Goal: Find specific page/section: Find specific page/section

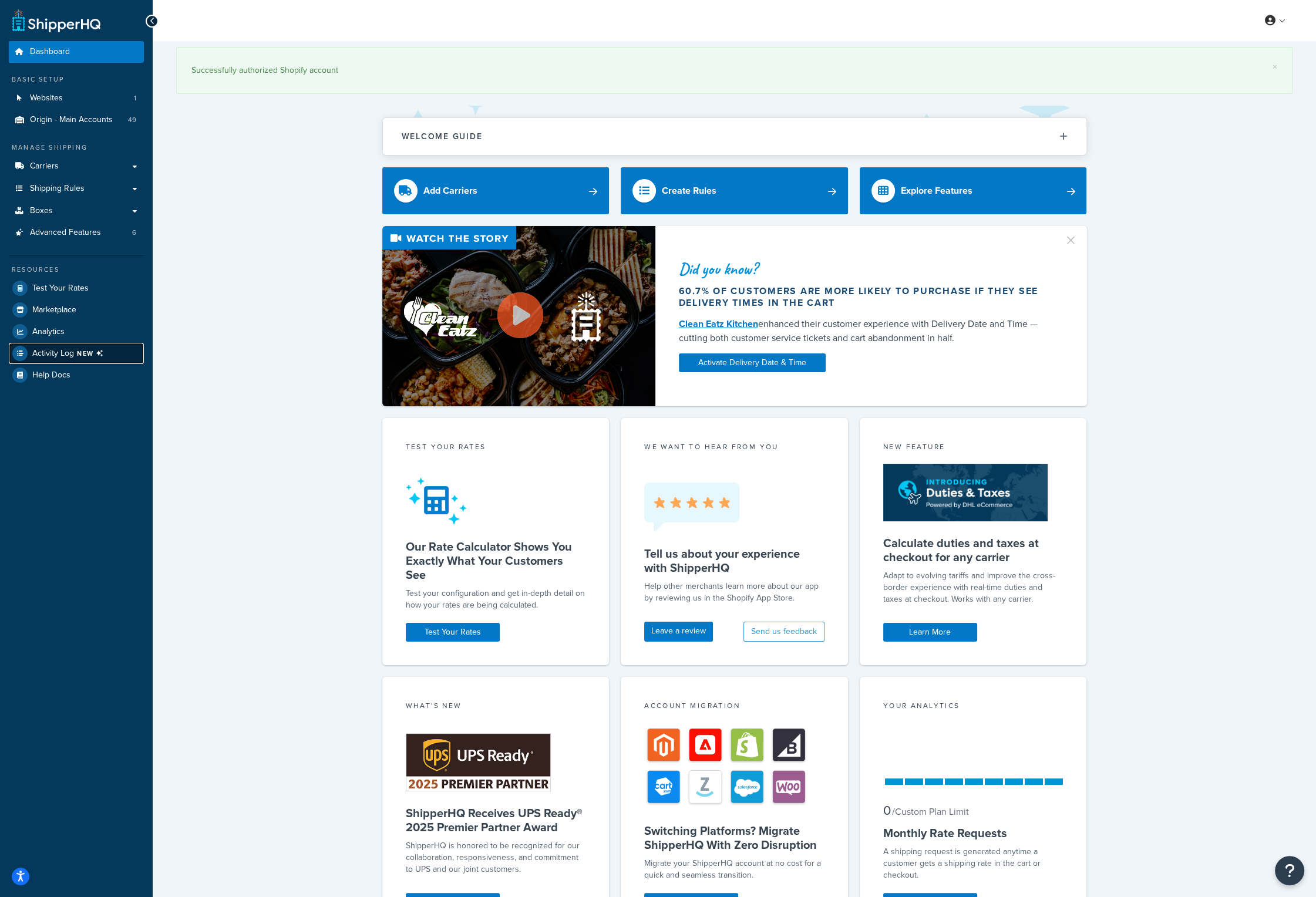
click at [87, 347] on span "Activity Log NEW" at bounding box center [70, 354] width 76 height 15
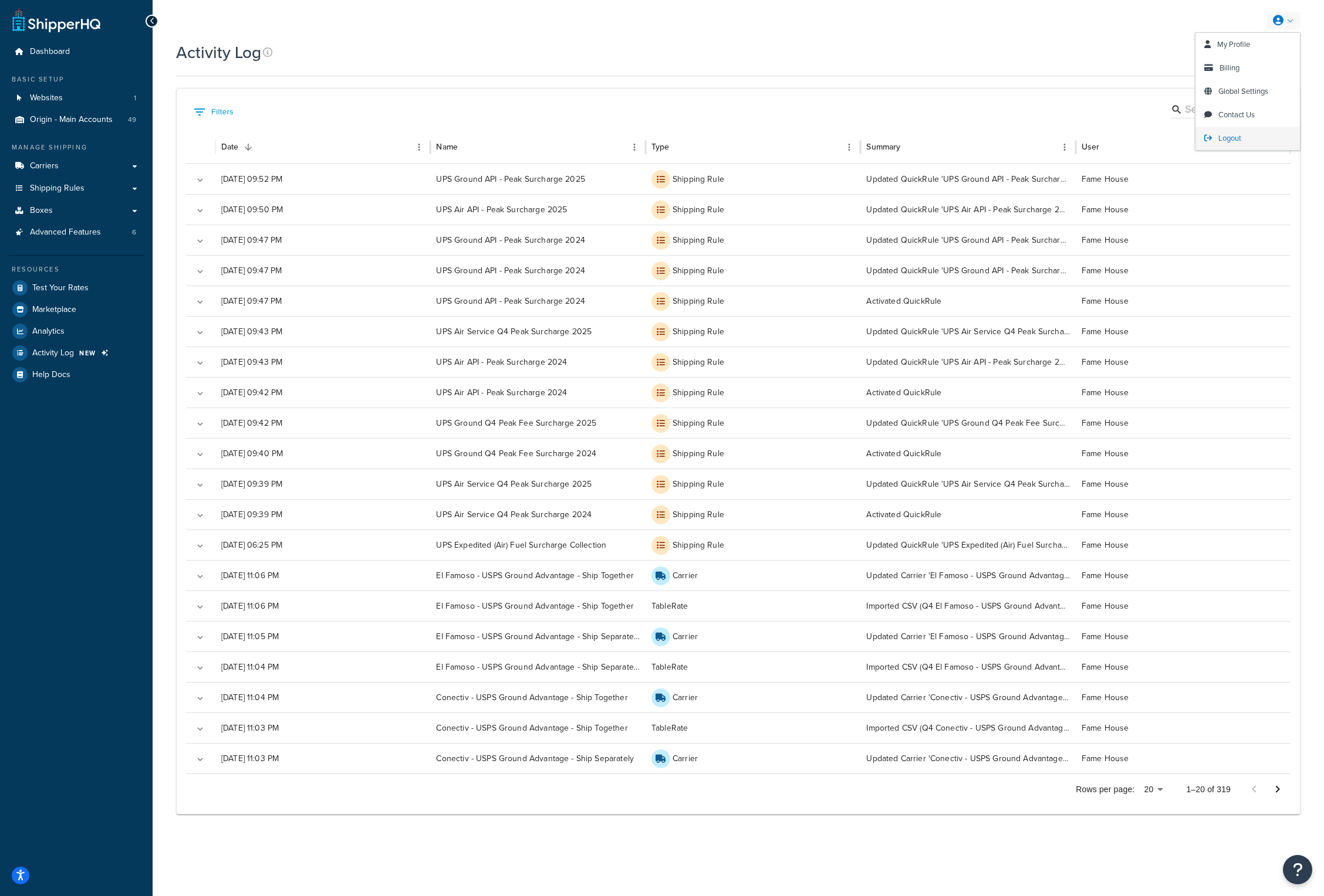
click at [1233, 135] on span "Logout" at bounding box center [1229, 138] width 23 height 11
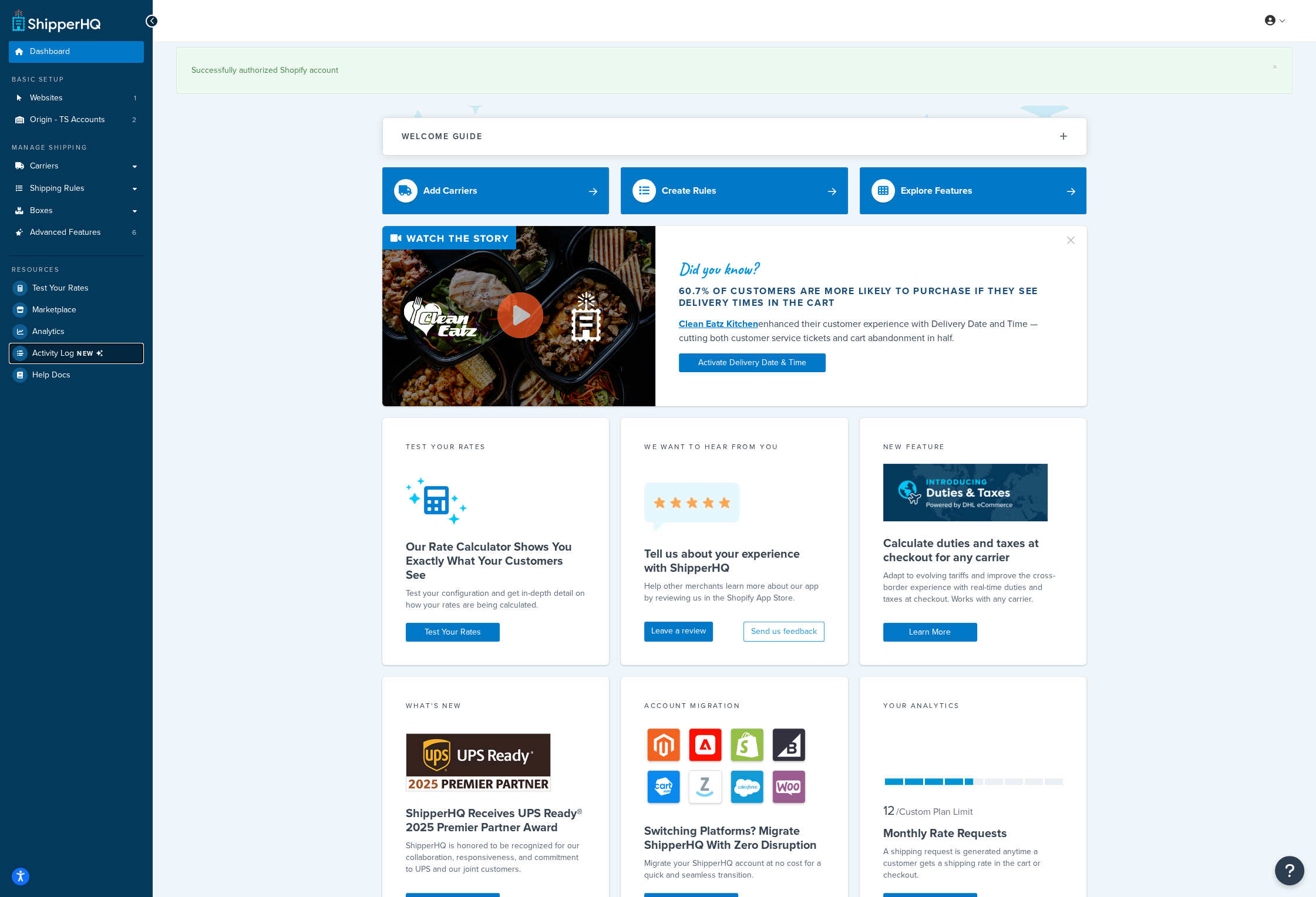
click at [61, 351] on span "Activity Log NEW" at bounding box center [70, 354] width 76 height 15
